Goal: Information Seeking & Learning: Stay updated

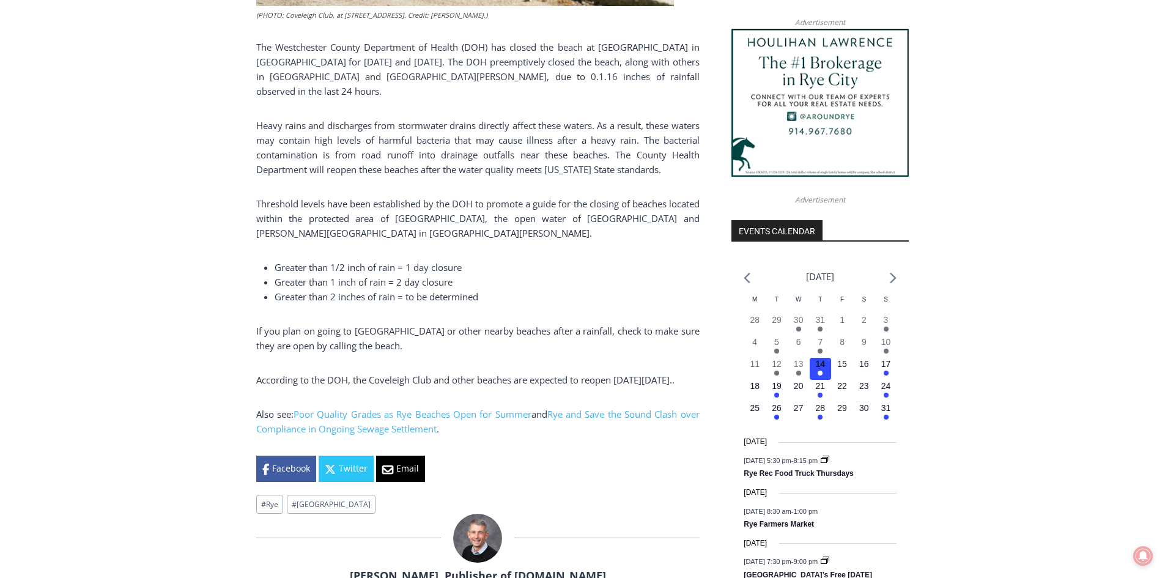
scroll to position [1223, 0]
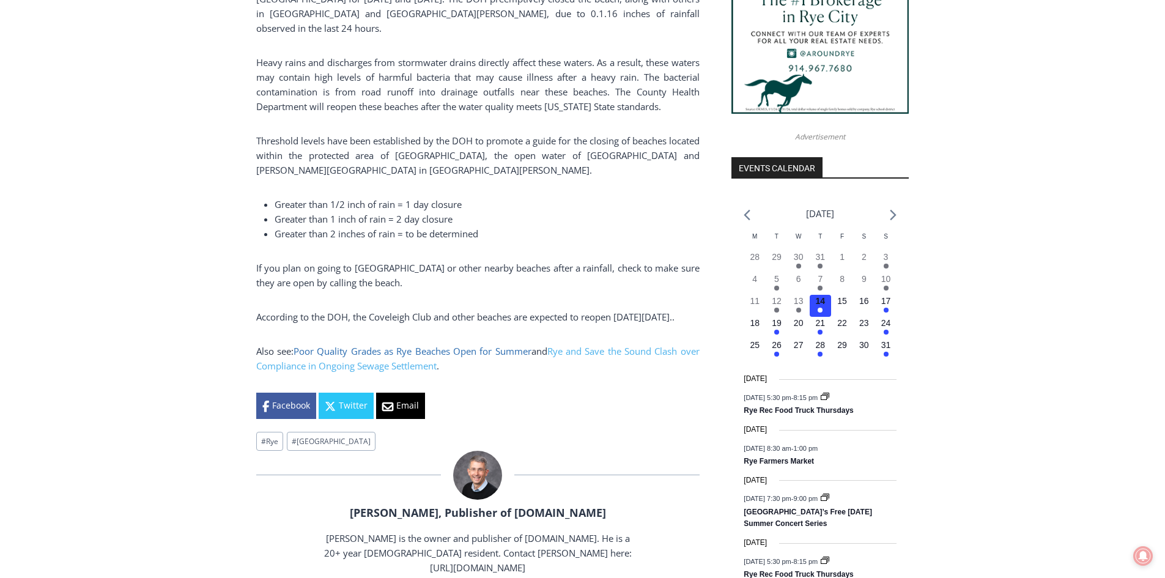
click at [491, 357] on link "Poor Quality Grades as Rye Beaches Open for Summer" at bounding box center [413, 351] width 238 height 12
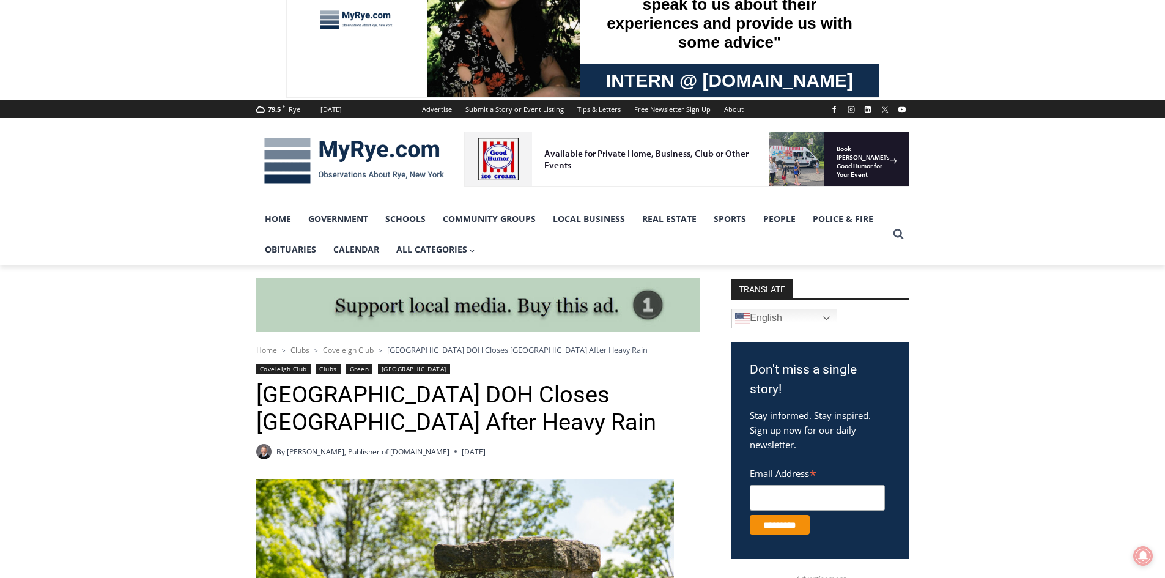
scroll to position [0, 0]
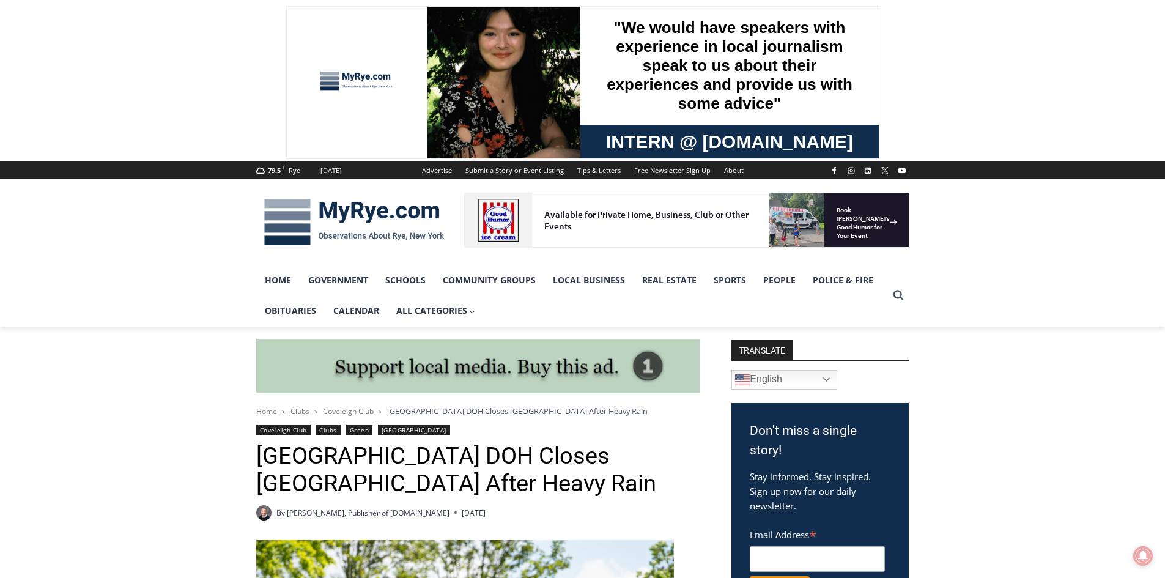
click at [368, 216] on img at bounding box center [354, 222] width 196 height 64
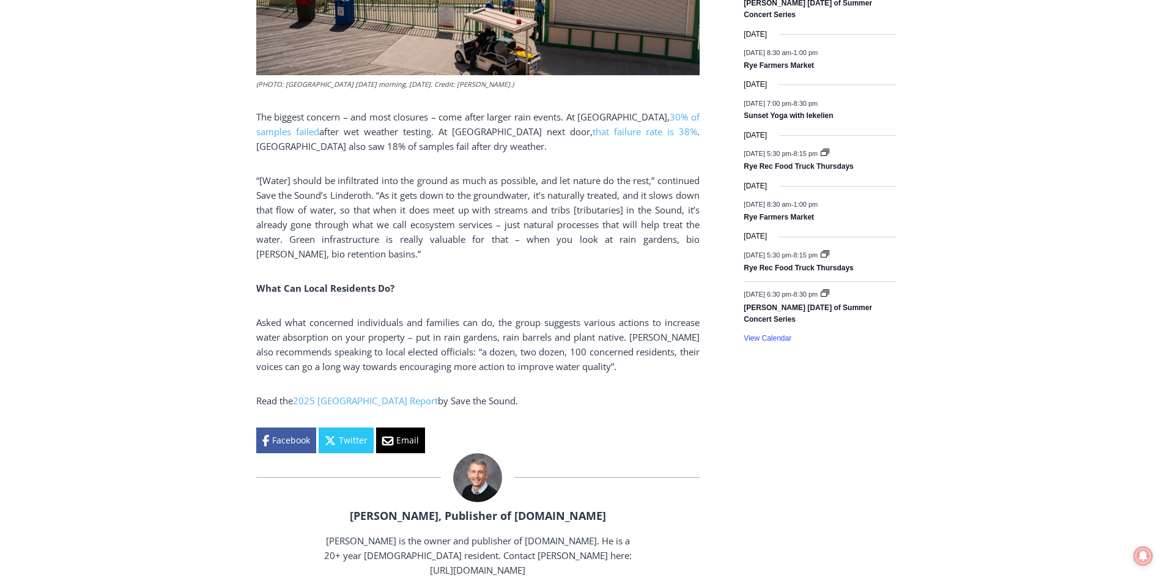
scroll to position [1688, 0]
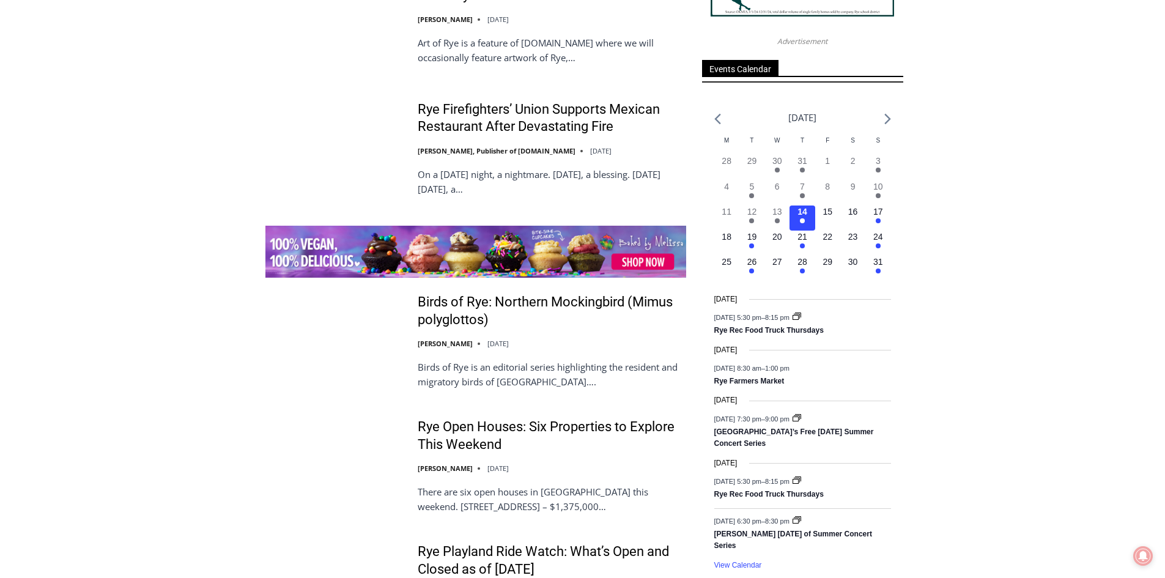
scroll to position [1773, 0]
